Goal: Task Accomplishment & Management: Manage account settings

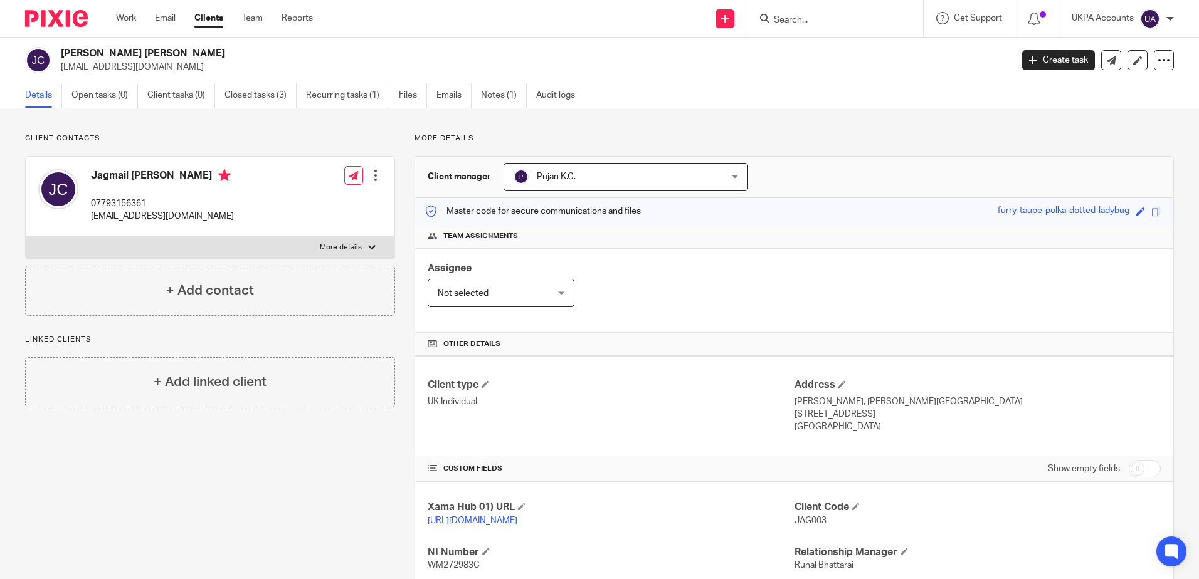
click at [279, 561] on div "Client contacts Jagmail Claire 07793156361 jagclaire@btinternet.com Edit contac…" at bounding box center [200, 430] width 389 height 593
click at [840, 18] on input "Search" at bounding box center [828, 20] width 113 height 11
paste input "[PERSON_NAME]"
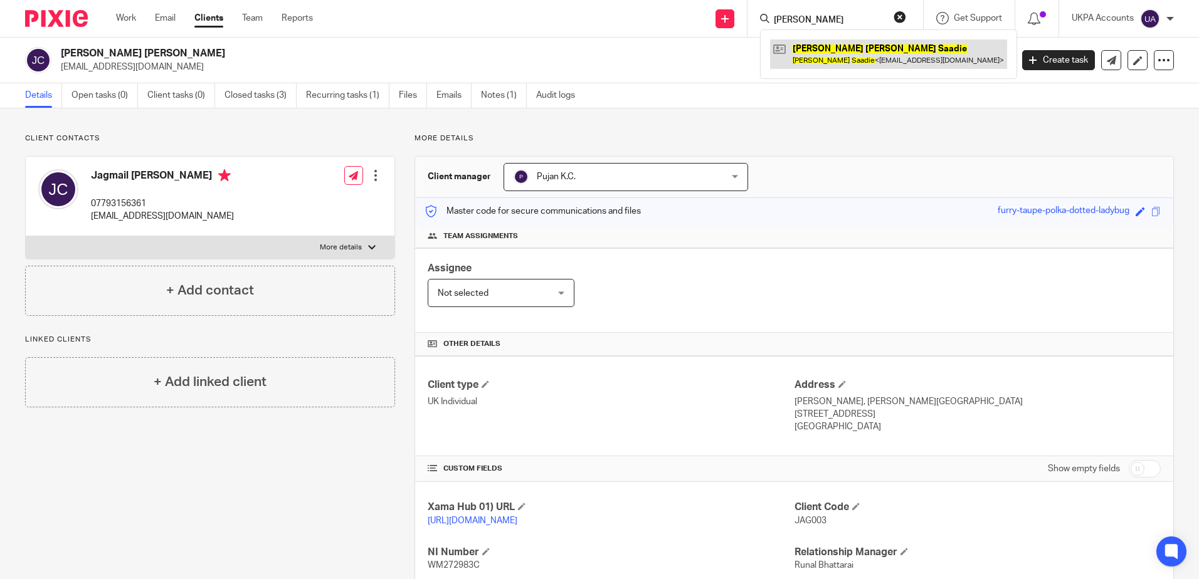
type input "[PERSON_NAME]"
click at [841, 46] on link at bounding box center [888, 53] width 237 height 29
click at [899, 14] on button "reset" at bounding box center [899, 17] width 13 height 13
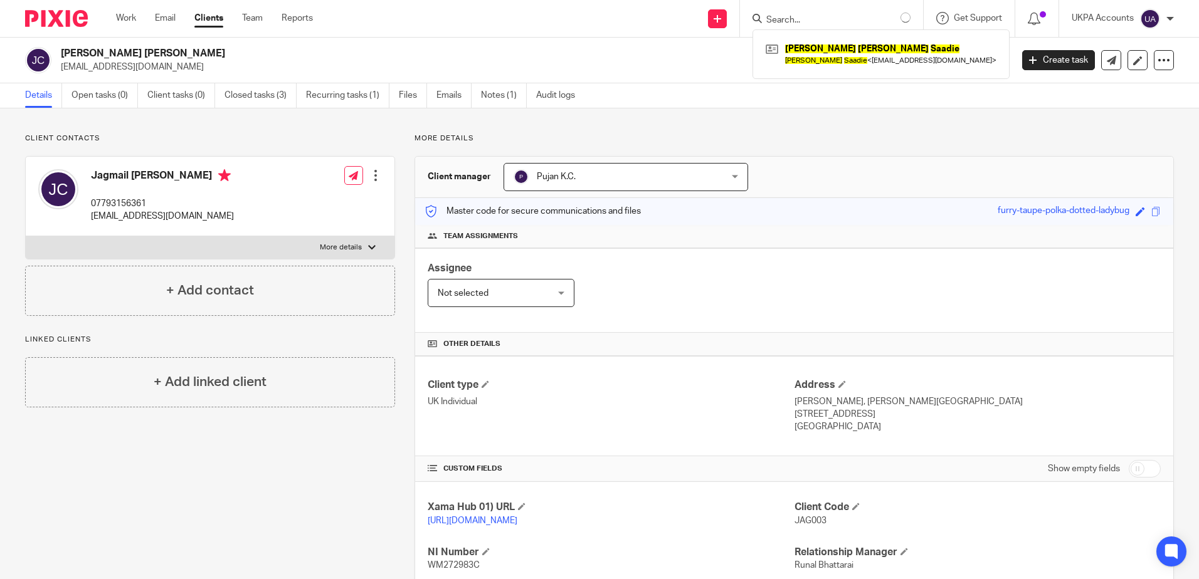
click at [324, 488] on div "Client contacts Jagmail Claire 07793156361 jagclaire@btinternet.com Edit contac…" at bounding box center [200, 430] width 389 height 593
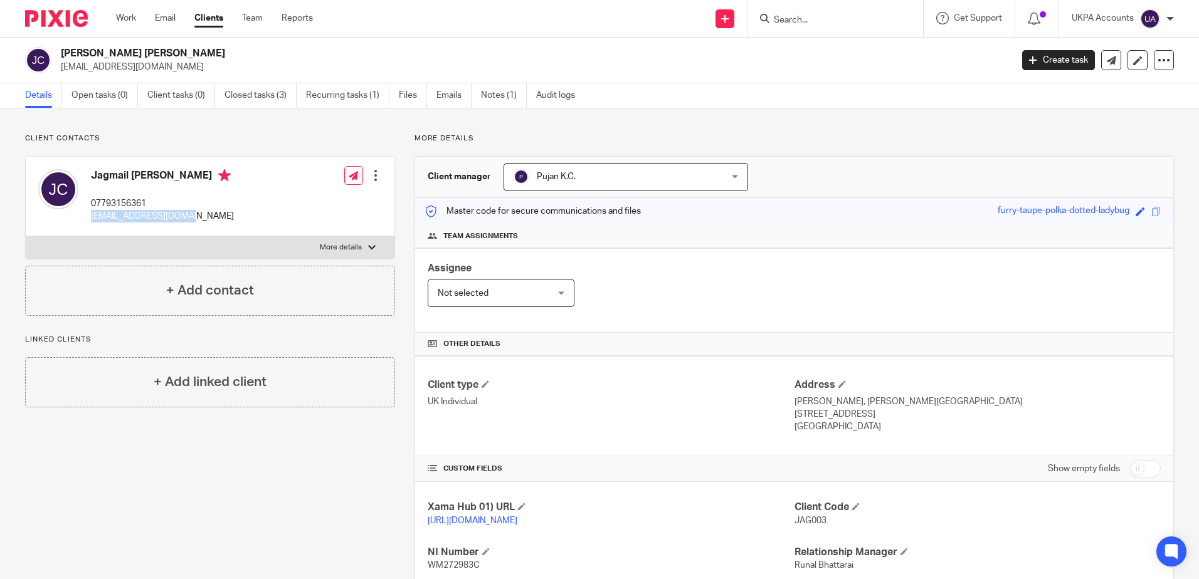
drag, startPoint x: 88, startPoint y: 216, endPoint x: 174, endPoint y: 218, distance: 86.5
click at [174, 218] on div "Jagmail Claire 07793156361 jagclaire@btinternet.com" at bounding box center [136, 196] width 196 height 66
drag, startPoint x: 174, startPoint y: 218, endPoint x: 98, endPoint y: 204, distance: 77.7
click at [107, 204] on p "07793156361" at bounding box center [162, 203] width 143 height 13
drag, startPoint x: 88, startPoint y: 202, endPoint x: 167, endPoint y: 201, distance: 79.0
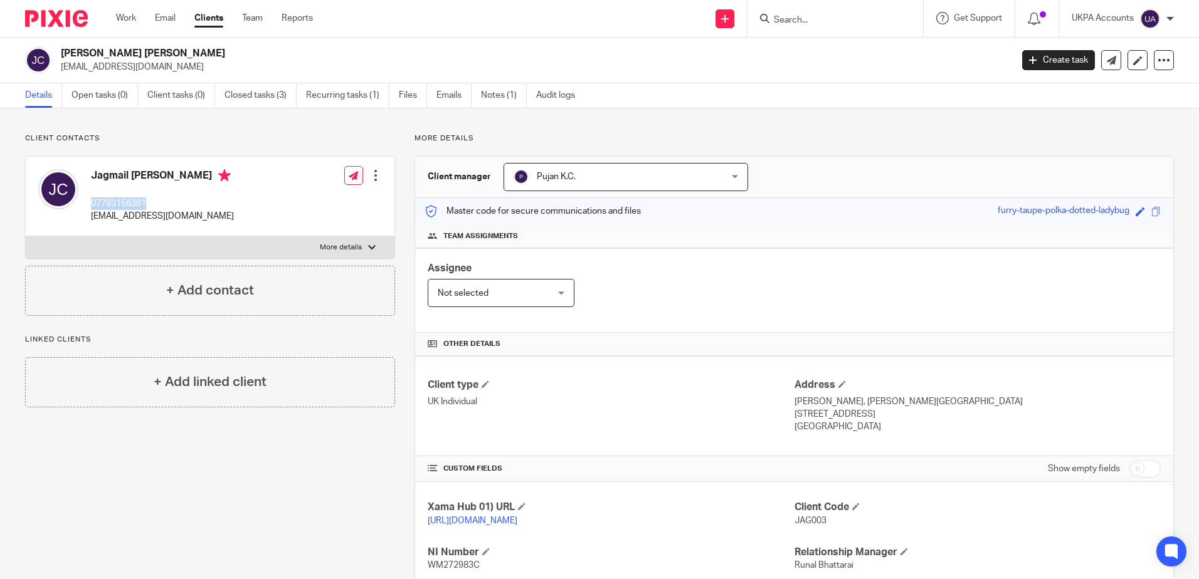
click at [167, 201] on div "Jagmail Claire 07793156361 jagclaire@btinternet.com" at bounding box center [136, 196] width 196 height 66
copy p "07793156361"
drag, startPoint x: 882, startPoint y: 131, endPoint x: 863, endPoint y: 196, distance: 67.1
click at [882, 131] on div "Client contacts Jagmail Claire 07793156361 jagclaire@btinternet.com Edit contac…" at bounding box center [599, 429] width 1199 height 643
click at [890, 139] on p "More details" at bounding box center [793, 139] width 759 height 10
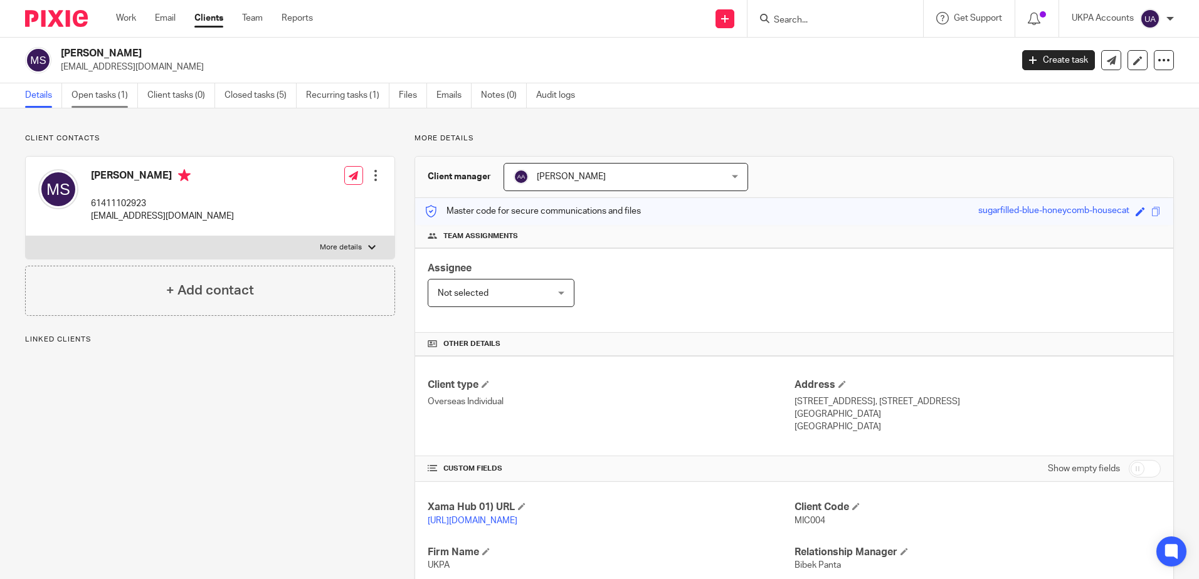
click at [97, 101] on link "Open tasks (1)" at bounding box center [104, 95] width 66 height 24
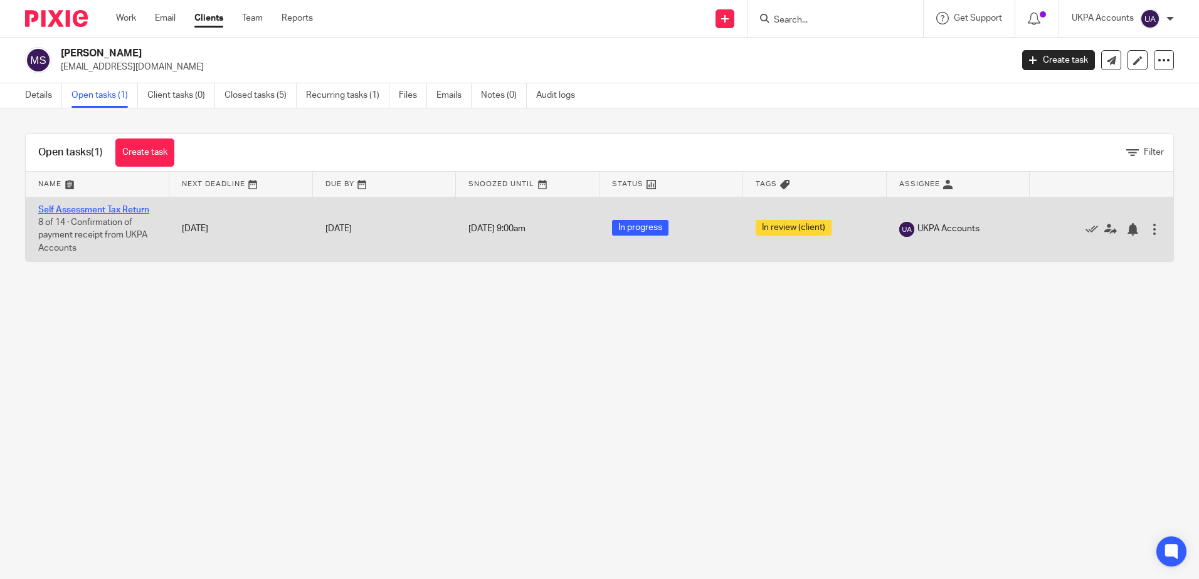
click at [130, 210] on link "Self Assessment Tax Return" at bounding box center [93, 210] width 111 height 9
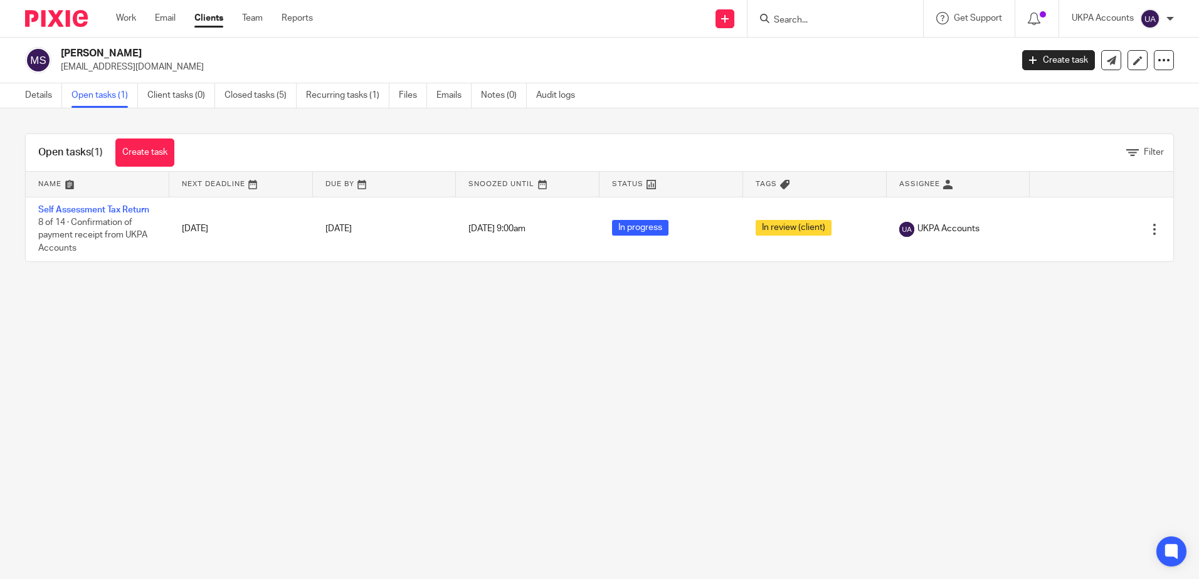
drag, startPoint x: 413, startPoint y: 496, endPoint x: 339, endPoint y: 428, distance: 100.8
click at [413, 495] on main "Michael John Saadie mjsaadie@gmail.com Create task Update from Companies House …" at bounding box center [599, 289] width 1199 height 579
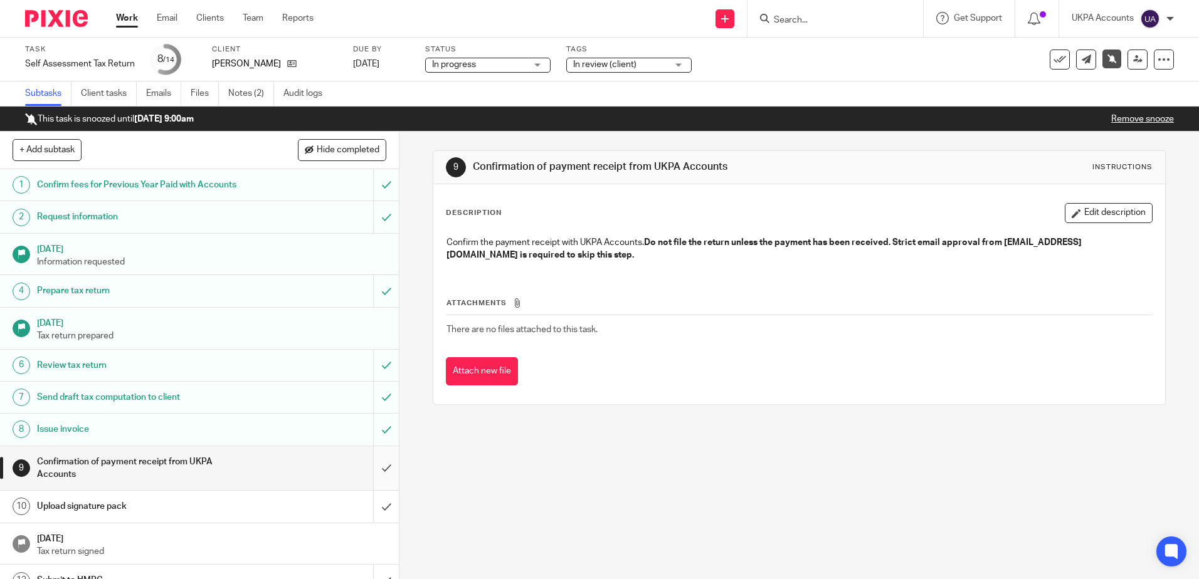
drag, startPoint x: 0, startPoint y: 0, endPoint x: 379, endPoint y: 464, distance: 598.9
click at [537, 498] on div "9 Confirmation of payment receipt from UKPA Accounts Instructions Description E…" at bounding box center [798, 356] width 799 height 448
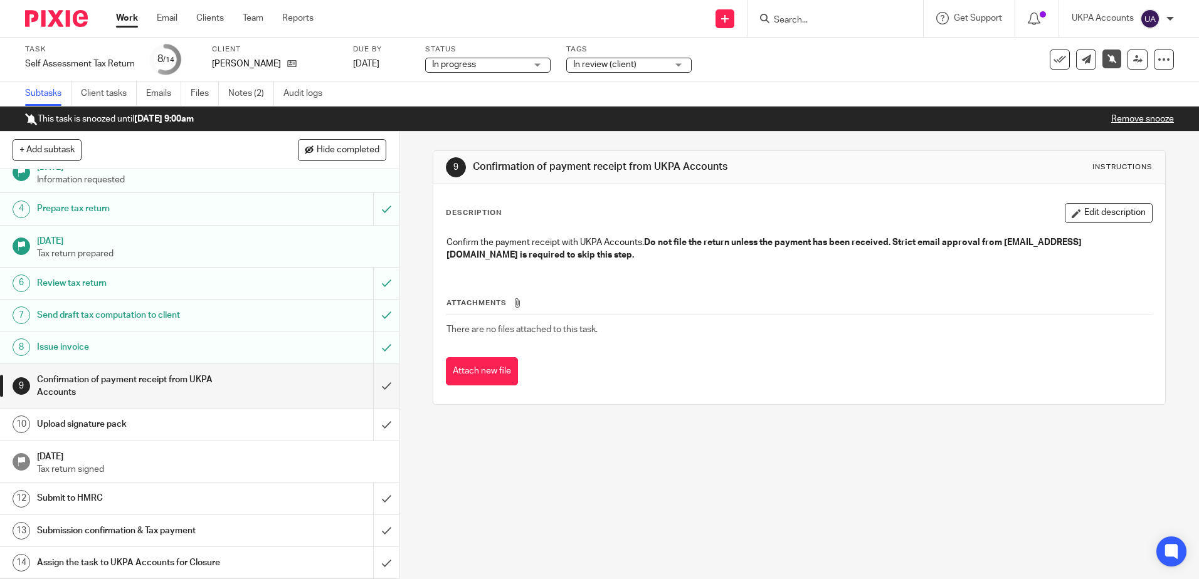
drag, startPoint x: 642, startPoint y: 478, endPoint x: 339, endPoint y: 226, distance: 394.5
click at [641, 478] on div "9 Confirmation of payment receipt from UKPA Accounts Instructions Description E…" at bounding box center [798, 356] width 799 height 448
click at [262, 98] on link "Notes (2)" at bounding box center [251, 94] width 46 height 24
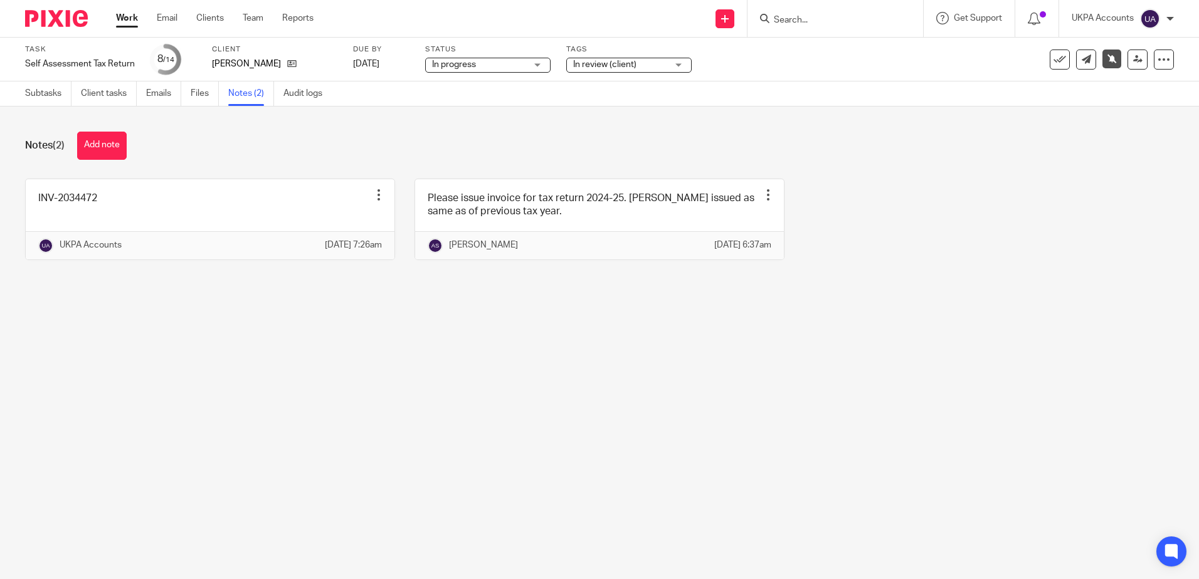
drag, startPoint x: 0, startPoint y: 0, endPoint x: 318, endPoint y: 427, distance: 532.3
click at [349, 453] on main "Task Self Assessment Tax Return Save Self Assessment Tax Return 8 /14 Client Mi…" at bounding box center [599, 289] width 1199 height 579
click at [644, 495] on main "Task Self Assessment Tax Return Save Self Assessment Tax Return 8 /14 Client Mi…" at bounding box center [599, 289] width 1199 height 579
click at [709, 450] on main "Task Self Assessment Tax Return Save Self Assessment Tax Return 8 /14 Client Mi…" at bounding box center [599, 289] width 1199 height 579
click at [60, 100] on link "Subtasks" at bounding box center [48, 94] width 46 height 24
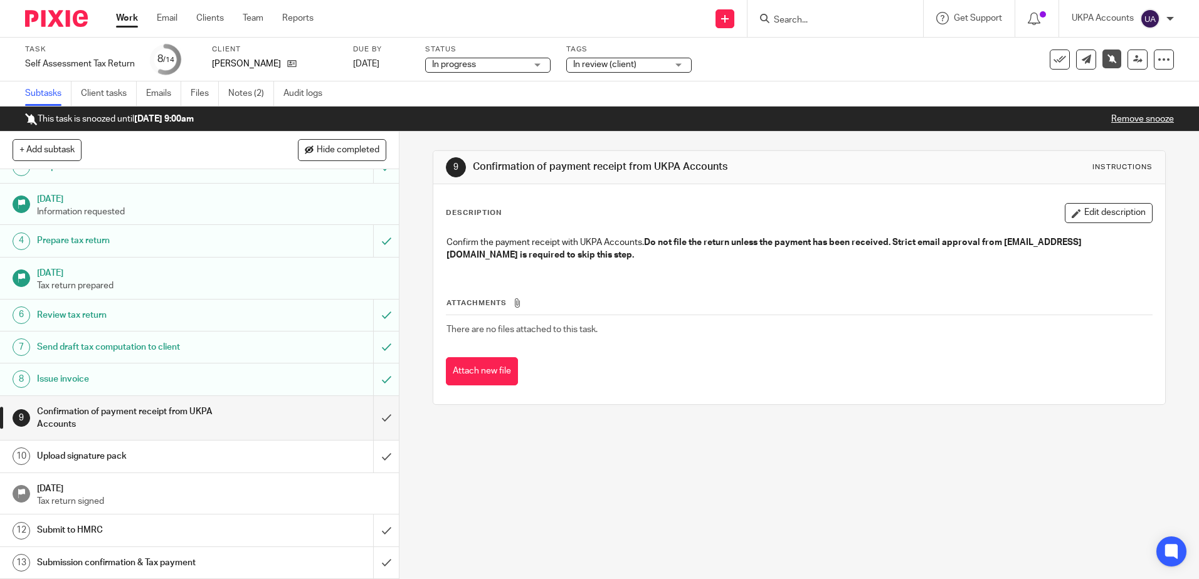
scroll to position [82, 0]
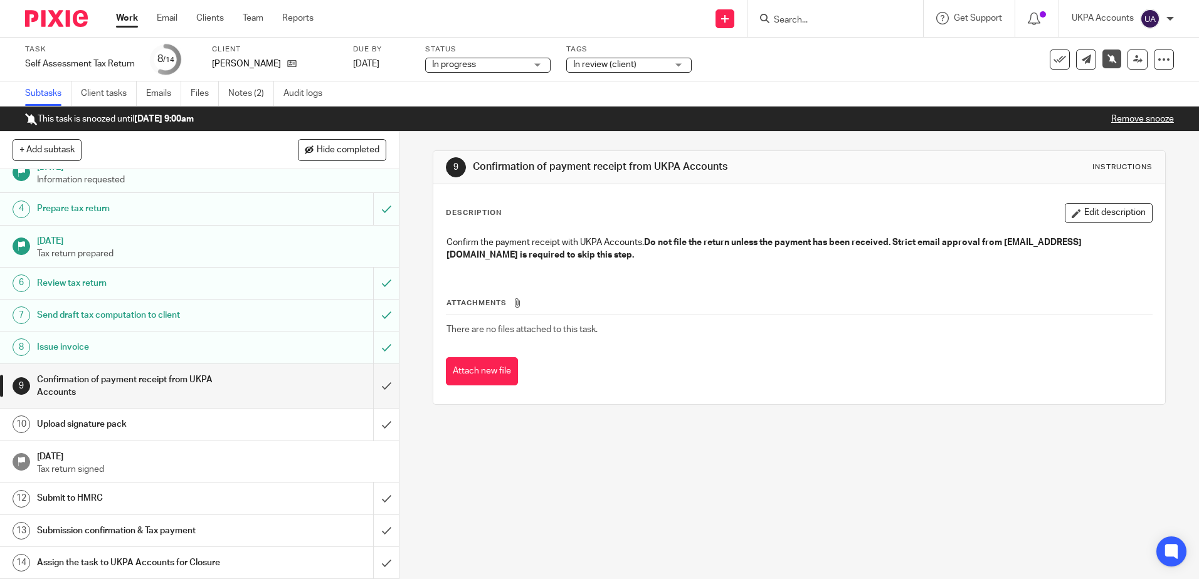
click at [668, 498] on div "9 Confirmation of payment receipt from UKPA Accounts Instructions Description E…" at bounding box center [798, 356] width 799 height 448
drag, startPoint x: 727, startPoint y: 482, endPoint x: 612, endPoint y: 351, distance: 173.7
click at [727, 482] on div "9 Confirmation of payment receipt from UKPA Accounts Instructions Description E…" at bounding box center [798, 356] width 799 height 448
click at [581, 513] on div "9 Confirmation of payment receipt from UKPA Accounts Instructions Description E…" at bounding box center [798, 356] width 799 height 448
click at [490, 548] on div "9 Confirmation of payment receipt from UKPA Accounts Instructions Description E…" at bounding box center [798, 356] width 799 height 448
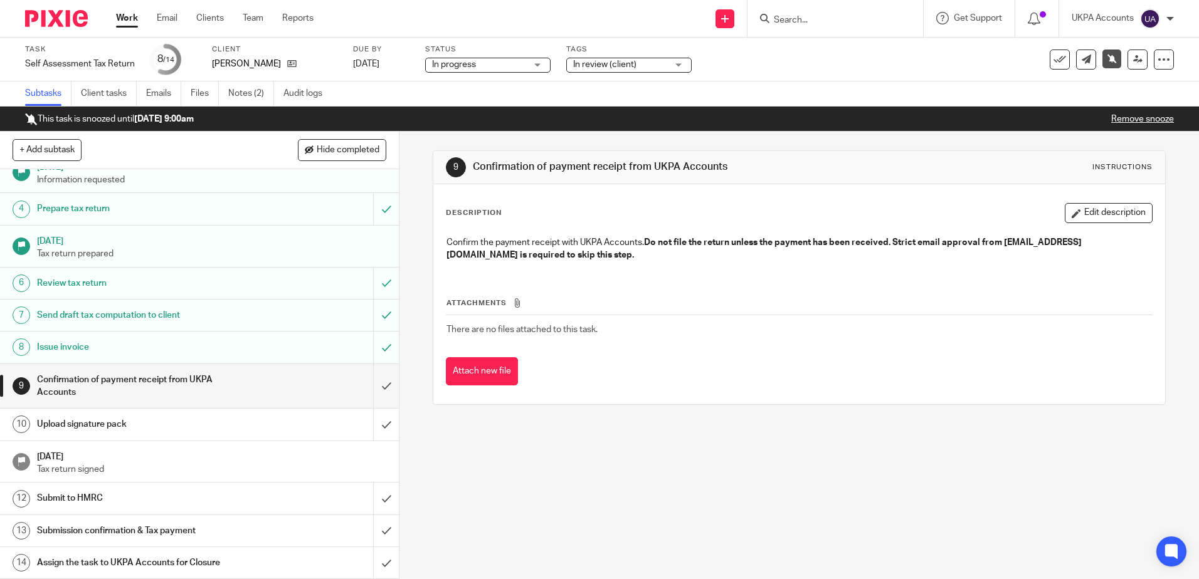
click at [608, 531] on div "9 Confirmation of payment receipt from UKPA Accounts Instructions Description E…" at bounding box center [798, 356] width 799 height 448
click at [561, 545] on div "9 Confirmation of payment receipt from UKPA Accounts Instructions Description E…" at bounding box center [798, 356] width 799 height 448
click at [586, 538] on div "9 Confirmation of payment receipt from UKPA Accounts Instructions Description E…" at bounding box center [798, 356] width 799 height 448
click at [650, 509] on div "9 Confirmation of payment receipt from UKPA Accounts Instructions Description E…" at bounding box center [798, 356] width 799 height 448
click at [631, 451] on div "9 Confirmation of payment receipt from UKPA Accounts Instructions Description E…" at bounding box center [798, 356] width 799 height 448
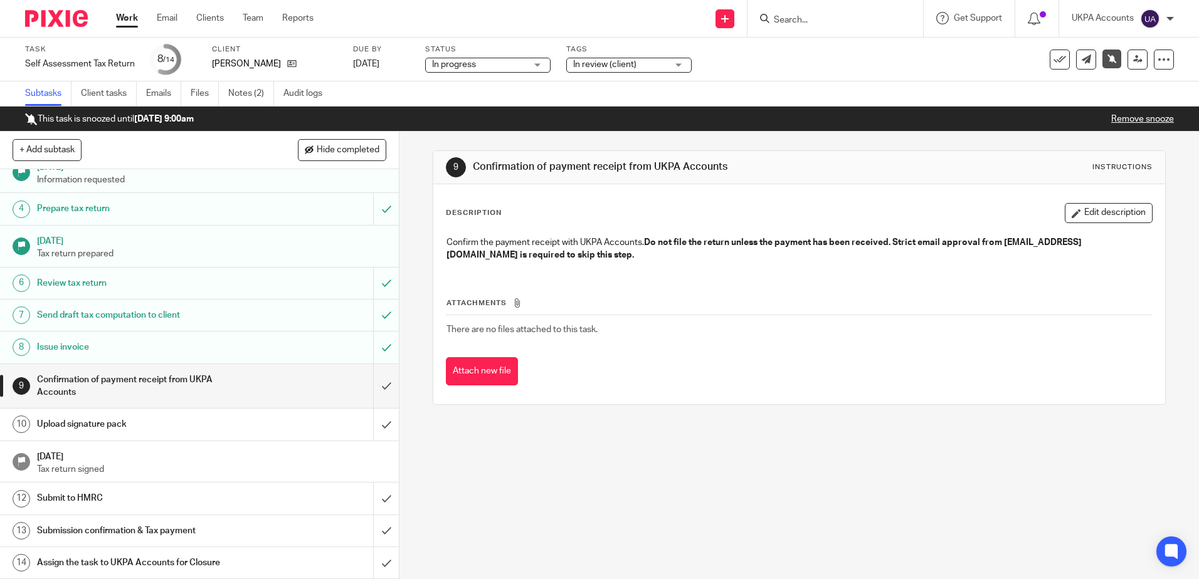
click at [515, 555] on div "9 Confirmation of payment receipt from UKPA Accounts Instructions Description E…" at bounding box center [798, 356] width 799 height 448
click at [509, 475] on div "9 Confirmation of payment receipt from UKPA Accounts Instructions Description E…" at bounding box center [798, 356] width 799 height 448
click at [624, 517] on div "9 Confirmation of payment receipt from UKPA Accounts Instructions Description E…" at bounding box center [798, 356] width 799 height 448
click at [639, 515] on div "9 Confirmation of payment receipt from UKPA Accounts Instructions Description E…" at bounding box center [798, 356] width 799 height 448
click at [545, 508] on div "9 Confirmation of payment receipt from UKPA Accounts Instructions Description E…" at bounding box center [798, 356] width 799 height 448
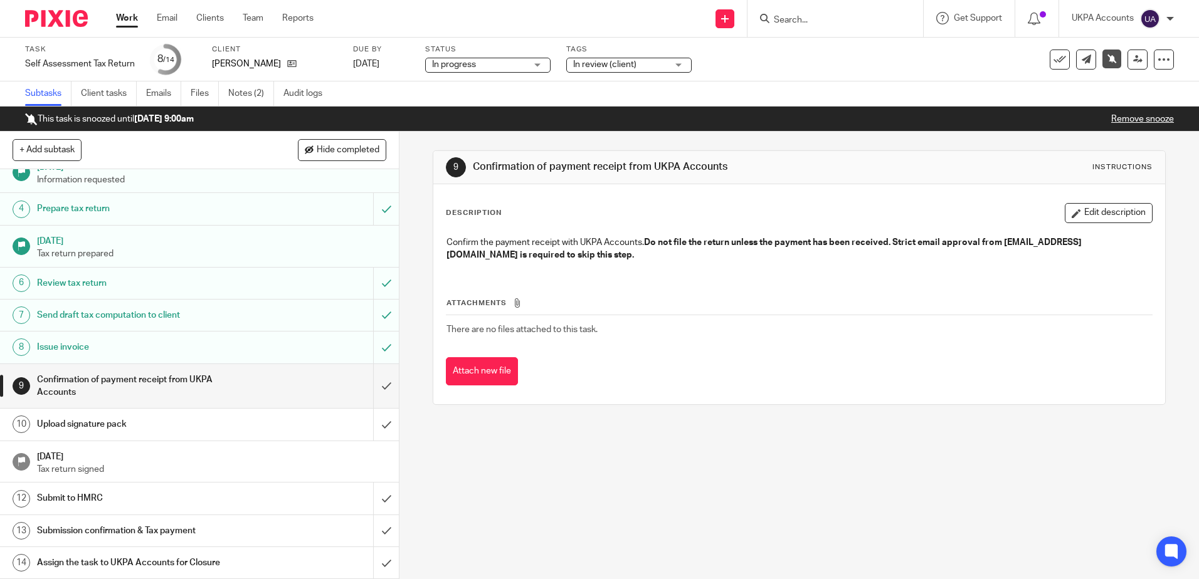
click at [591, 567] on div "9 Confirmation of payment receipt from UKPA Accounts Instructions Description E…" at bounding box center [798, 356] width 799 height 448
click at [577, 516] on div "9 Confirmation of payment receipt from UKPA Accounts Instructions Description E…" at bounding box center [798, 356] width 799 height 448
click at [584, 512] on div "9 Confirmation of payment receipt from UKPA Accounts Instructions Description E…" at bounding box center [798, 356] width 799 height 448
click at [585, 510] on div "9 Confirmation of payment receipt from UKPA Accounts Instructions Description E…" at bounding box center [798, 356] width 799 height 448
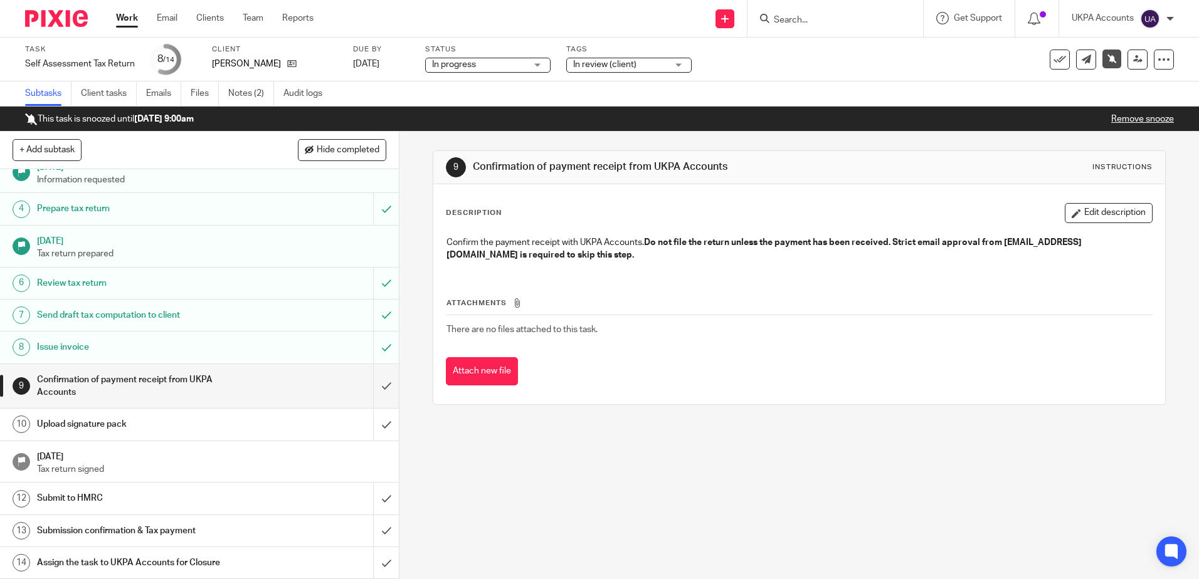
drag, startPoint x: 524, startPoint y: 548, endPoint x: 18, endPoint y: 298, distance: 565.0
click at [524, 548] on div "9 Confirmation of payment receipt from UKPA Accounts Instructions Description E…" at bounding box center [798, 356] width 799 height 448
click at [653, 478] on div "9 Confirmation of payment receipt from UKPA Accounts Instructions Description E…" at bounding box center [798, 356] width 799 height 448
drag, startPoint x: 539, startPoint y: 542, endPoint x: 233, endPoint y: 345, distance: 364.4
click at [539, 542] on div "9 Confirmation of payment receipt from UKPA Accounts Instructions Description E…" at bounding box center [798, 356] width 799 height 448
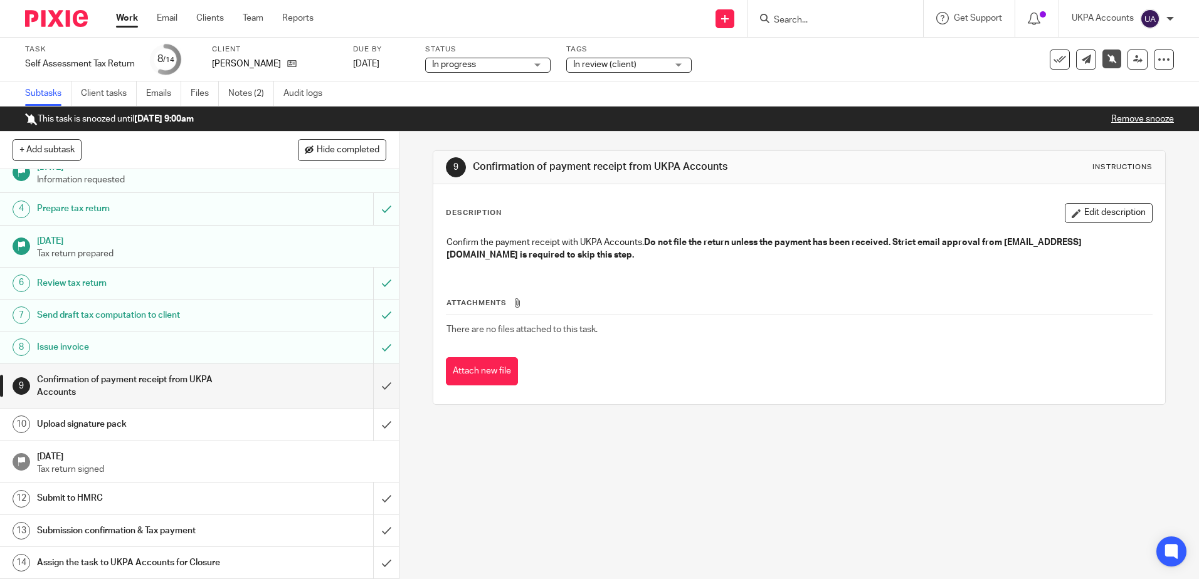
click at [510, 544] on div "9 Confirmation of payment receipt from UKPA Accounts Instructions Description E…" at bounding box center [798, 356] width 799 height 448
click at [508, 542] on div "9 Confirmation of payment receipt from UKPA Accounts Instructions Description E…" at bounding box center [798, 356] width 799 height 448
drag, startPoint x: 223, startPoint y: 82, endPoint x: 236, endPoint y: 83, distance: 12.6
click at [224, 82] on ul "Subtasks Client tasks Emails Files Notes (2) Audit logs" at bounding box center [183, 94] width 316 height 24
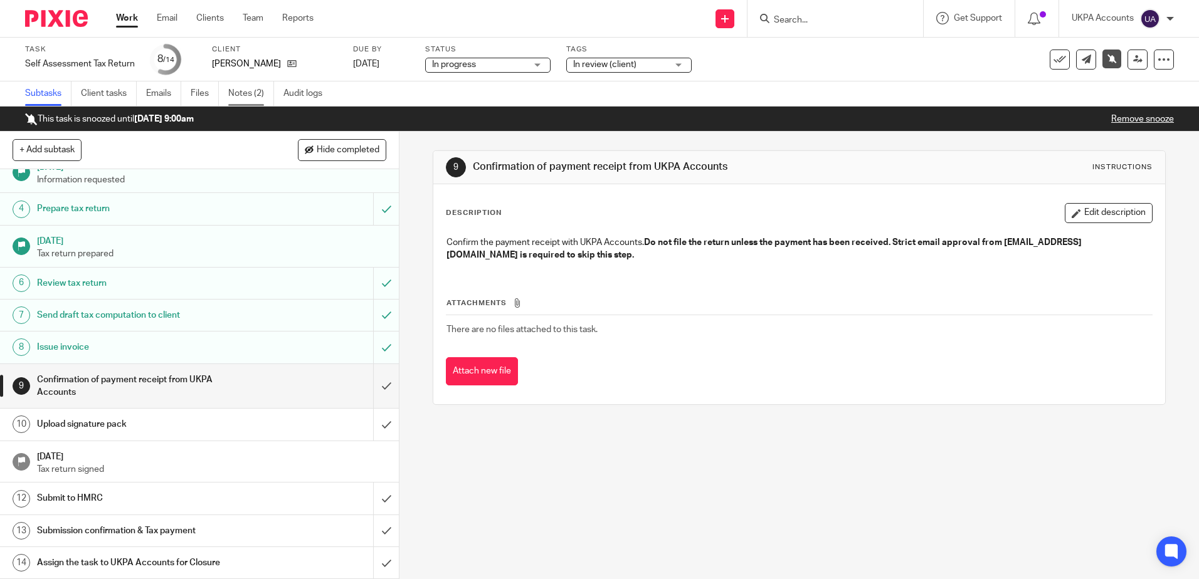
click at [236, 83] on link "Notes (2)" at bounding box center [251, 94] width 46 height 24
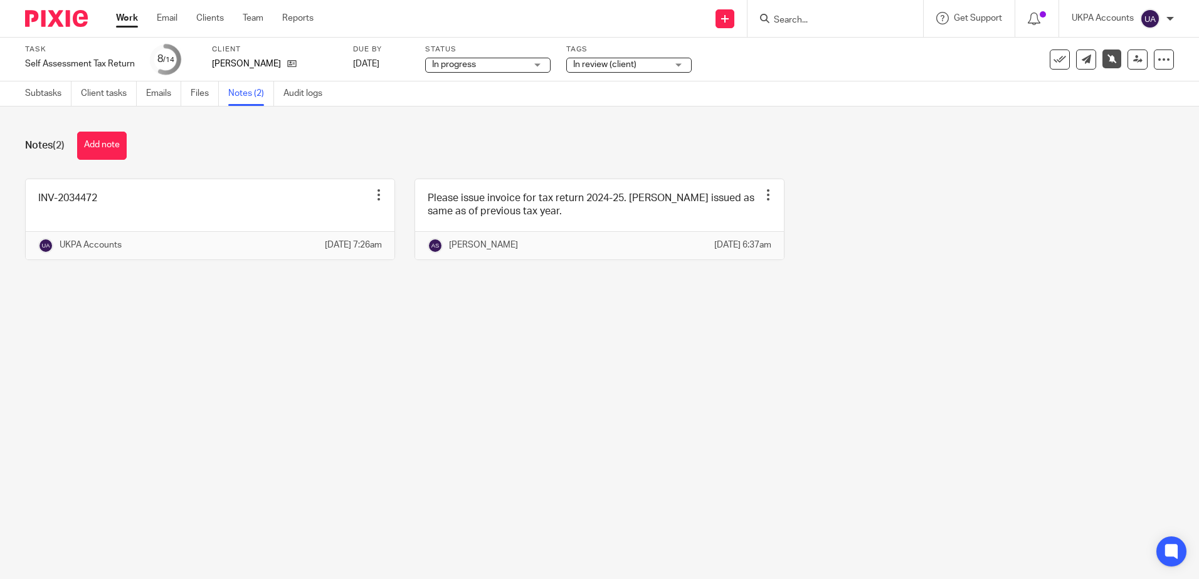
click at [524, 401] on main "Task Self Assessment Tax Return Save Self Assessment Tax Return 8 /14 Client [P…" at bounding box center [599, 289] width 1199 height 579
click at [549, 453] on main "Task Self Assessment Tax Return Save Self Assessment Tax Return 8 /14 Client [P…" at bounding box center [599, 289] width 1199 height 579
click at [499, 418] on main "Task Self Assessment Tax Return Save Self Assessment Tax Return 8 /14 Client [P…" at bounding box center [599, 289] width 1199 height 579
click at [469, 377] on main "Task Self Assessment Tax Return Save Self Assessment Tax Return 8 /14 Client [P…" at bounding box center [599, 289] width 1199 height 579
click at [470, 376] on main "Task Self Assessment Tax Return Save Self Assessment Tax Return 8 /14 Client [P…" at bounding box center [599, 289] width 1199 height 579
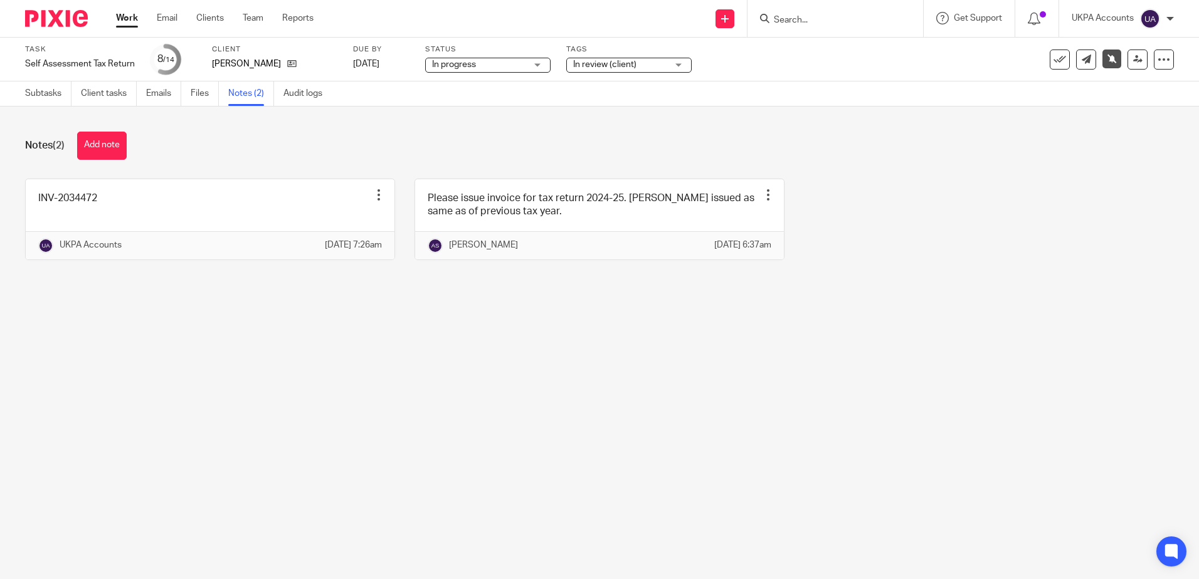
click at [413, 475] on main "Task Self Assessment Tax Return Save Self Assessment Tax Return 8 /14 Client [P…" at bounding box center [599, 289] width 1199 height 579
click at [439, 420] on main "Task Self Assessment Tax Return Save Self Assessment Tax Return 8 /14 Client [P…" at bounding box center [599, 289] width 1199 height 579
click at [440, 411] on main "Task Self Assessment Tax Return Save Self Assessment Tax Return 8 /14 Client [P…" at bounding box center [599, 289] width 1199 height 579
click at [568, 402] on main "Task Self Assessment Tax Return Save Self Assessment Tax Return 8 /14 Client [P…" at bounding box center [599, 289] width 1199 height 579
click at [524, 388] on main "Task Self Assessment Tax Return Save Self Assessment Tax Return 8 /14 Client [P…" at bounding box center [599, 289] width 1199 height 579
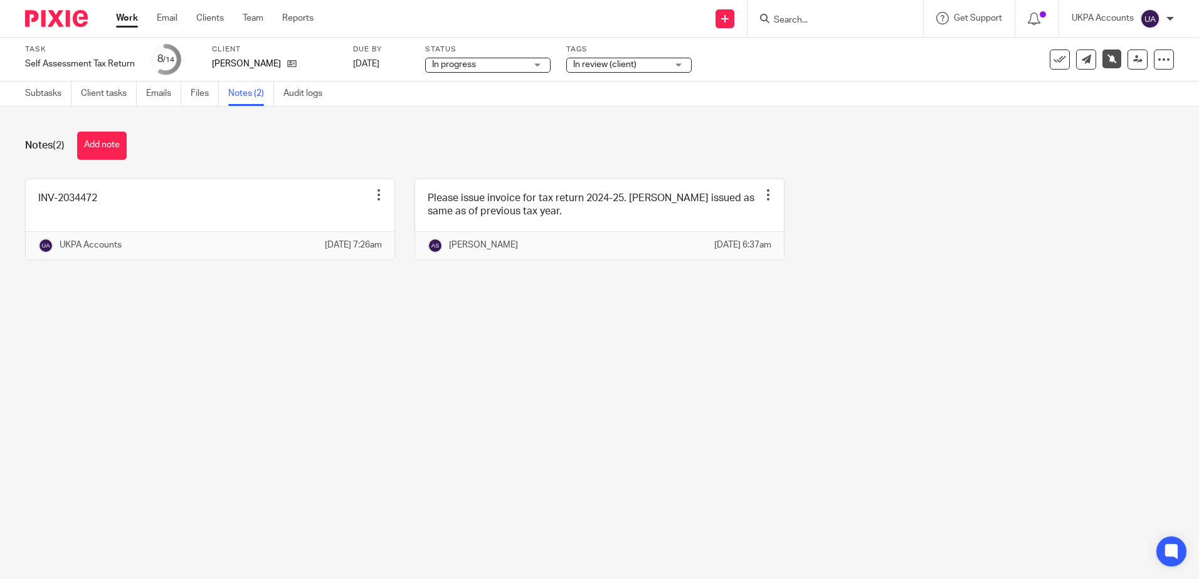
click at [510, 376] on main "Task Self Assessment Tax Return Save Self Assessment Tax Return 8 /14 Client [P…" at bounding box center [599, 289] width 1199 height 579
click at [617, 450] on main "Task Self Assessment Tax Return Save Self Assessment Tax Return 8 /14 Client [P…" at bounding box center [599, 289] width 1199 height 579
click at [582, 402] on main "Task Self Assessment Tax Return Save Self Assessment Tax Return 8 /14 Client [P…" at bounding box center [599, 289] width 1199 height 579
click at [305, 372] on main "Task Self Assessment Tax Return Save Self Assessment Tax Return 8 /14 Client [P…" at bounding box center [599, 289] width 1199 height 579
